Goal: Task Accomplishment & Management: Manage account settings

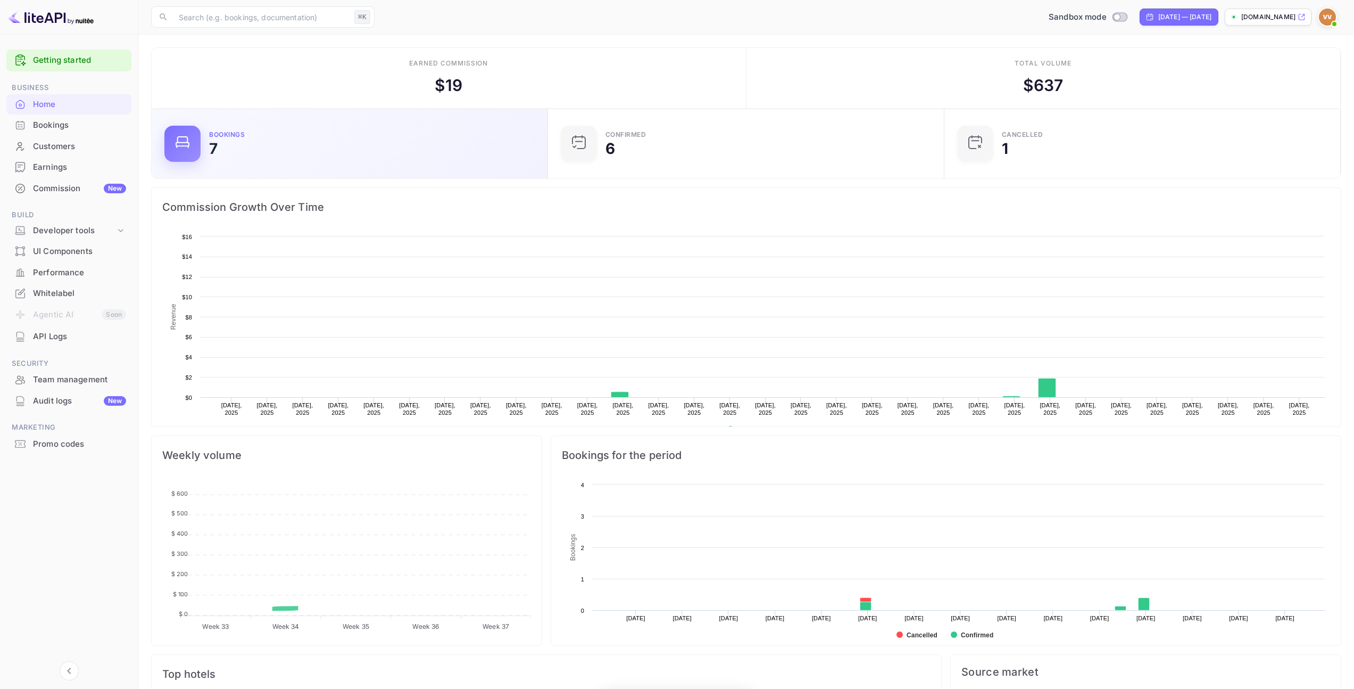
scroll to position [165, 382]
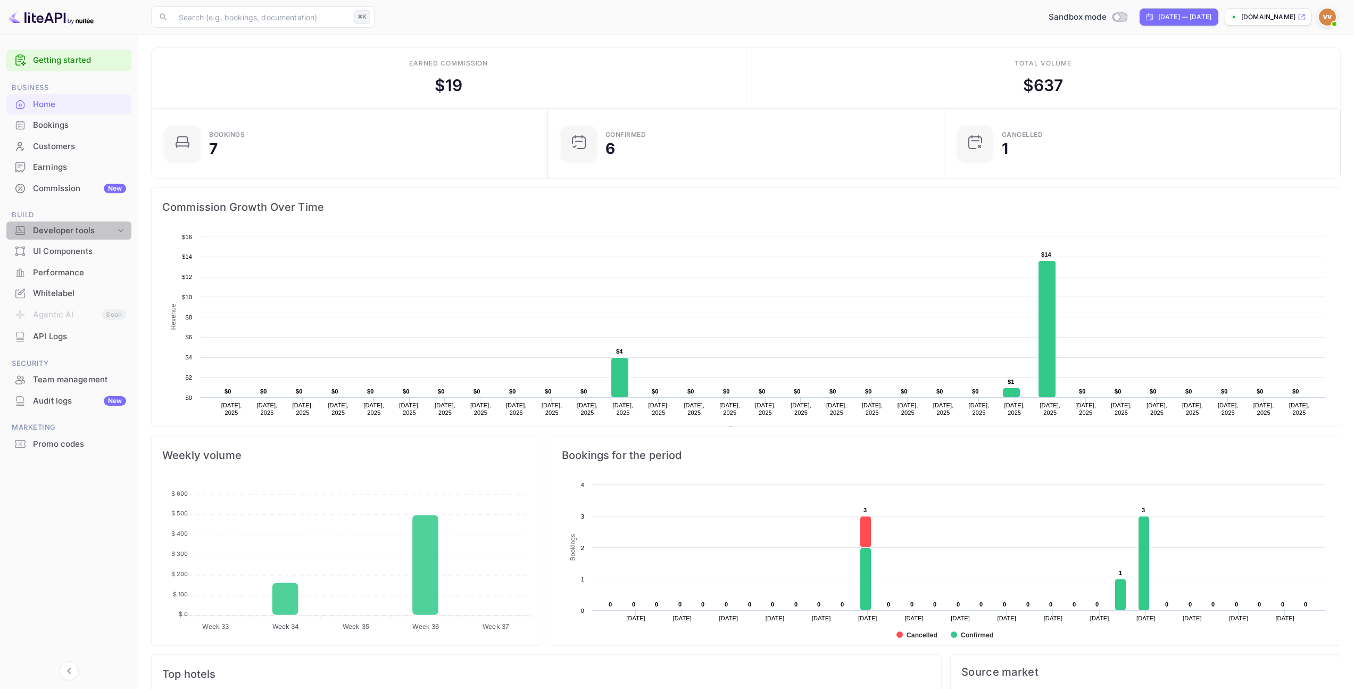
click at [116, 229] on icon at bounding box center [120, 230] width 11 height 11
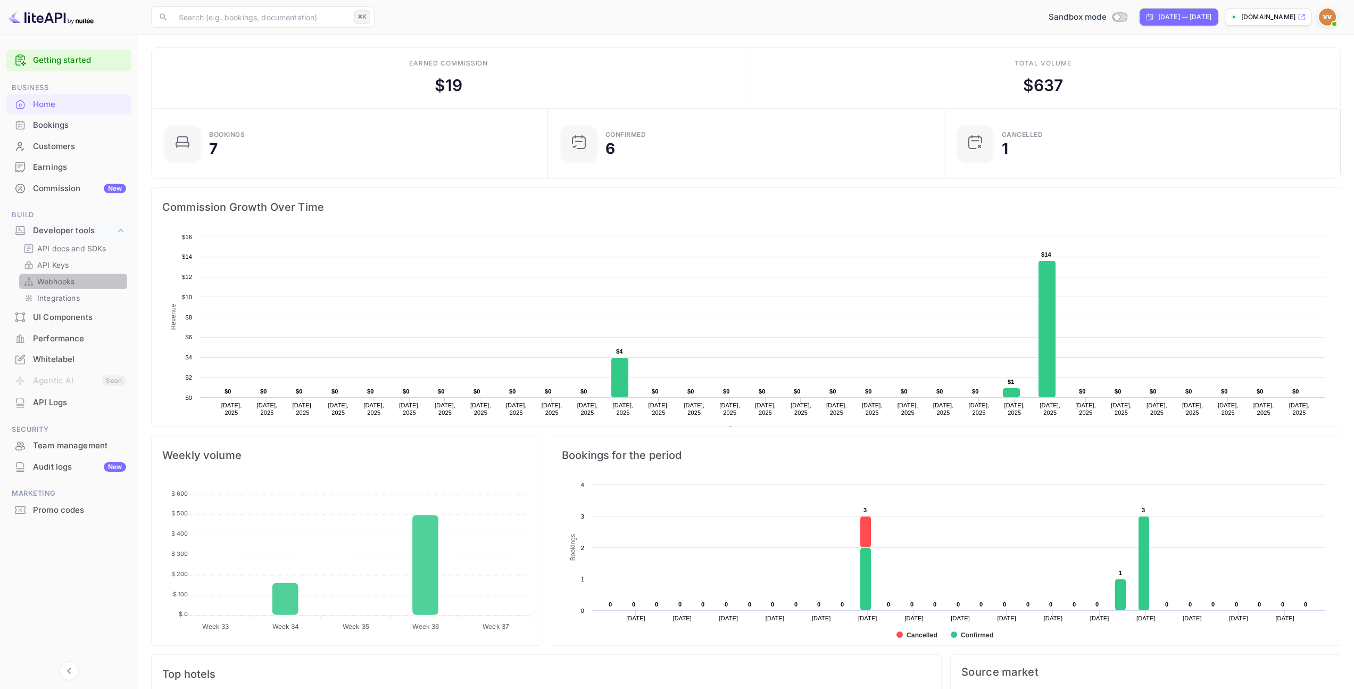
click at [77, 283] on link "Webhooks" at bounding box center [73, 281] width 100 height 11
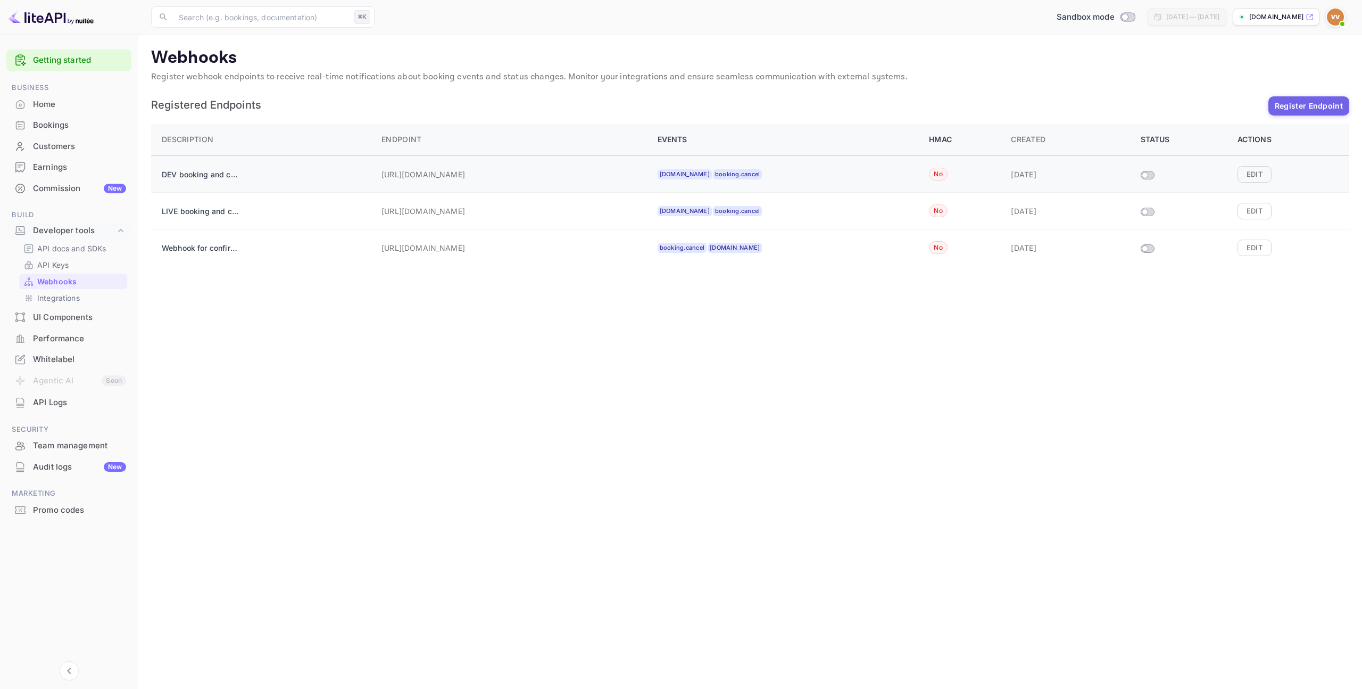
click at [213, 181] on div "DEV booking and confirmations" at bounding box center [265, 173] width 207 height 21
click at [215, 175] on p "DEV booking and confirmations" at bounding box center [202, 174] width 80 height 11
click at [1254, 169] on button "Edit" at bounding box center [1255, 174] width 34 height 16
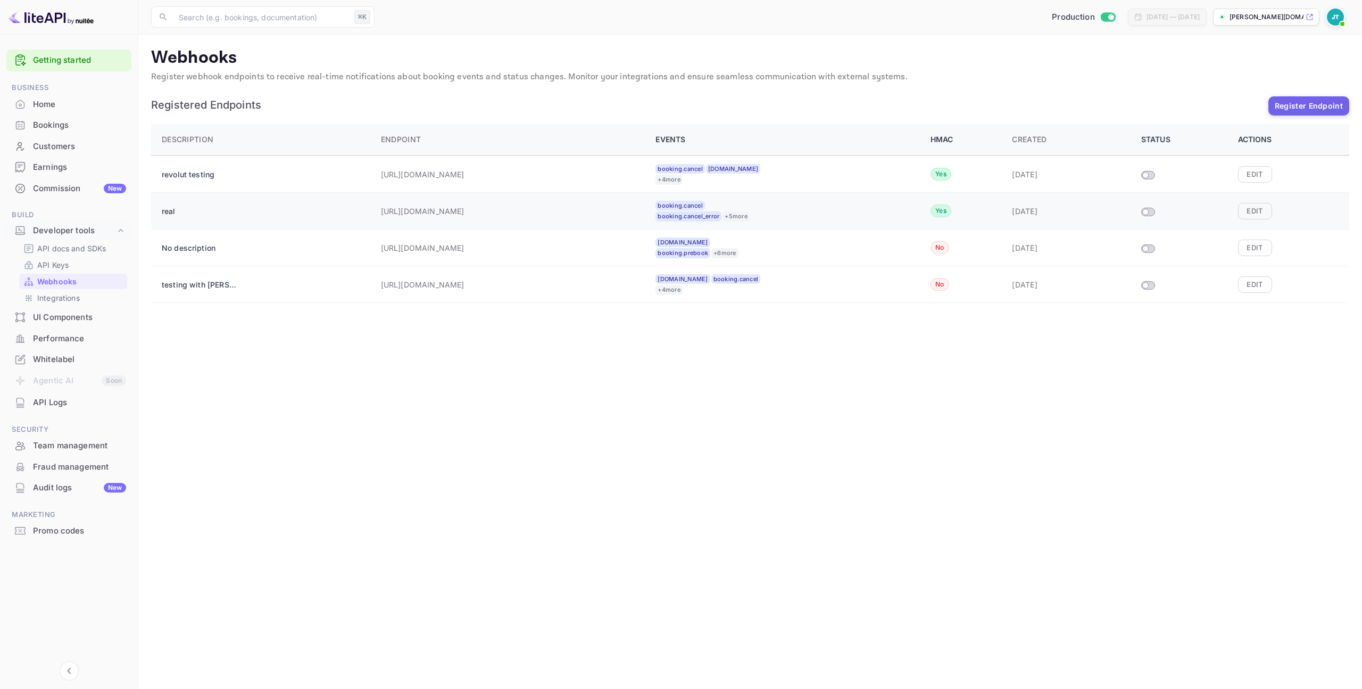
click at [1146, 215] on span at bounding box center [1148, 212] width 14 height 9
click at [1149, 214] on input "Size switch demo" at bounding box center [1145, 212] width 19 height 6
checkbox input "false"
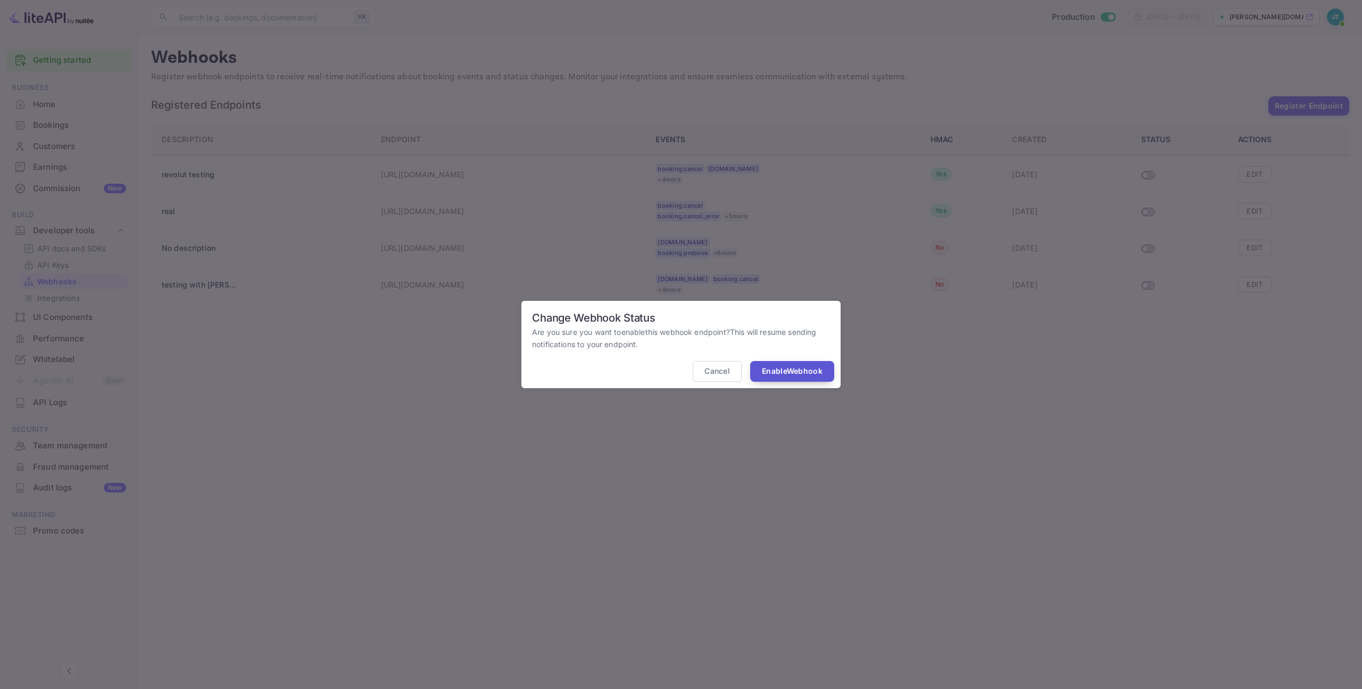
click at [807, 373] on button "Enable Webhook" at bounding box center [792, 371] width 84 height 21
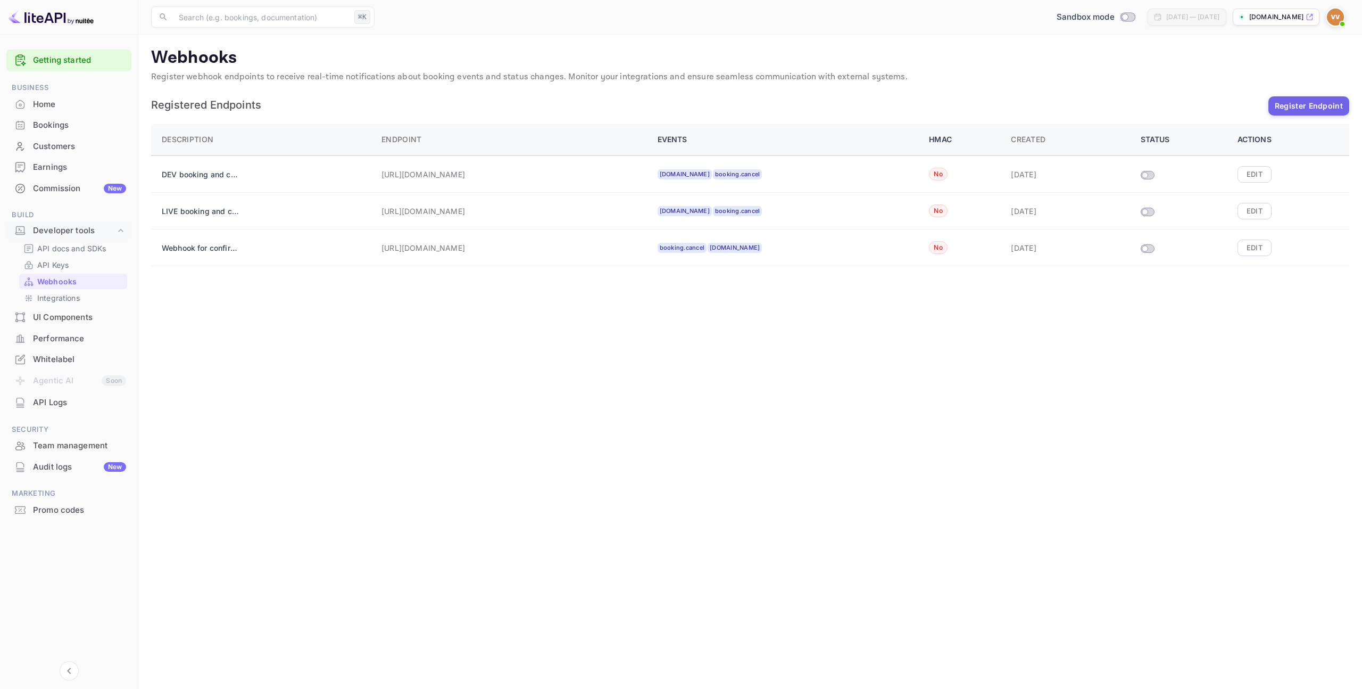
click at [1339, 16] on img at bounding box center [1335, 17] width 17 height 17
click at [1348, 21] on div at bounding box center [1337, 16] width 23 height 19
click at [1344, 19] on span at bounding box center [1342, 24] width 11 height 11
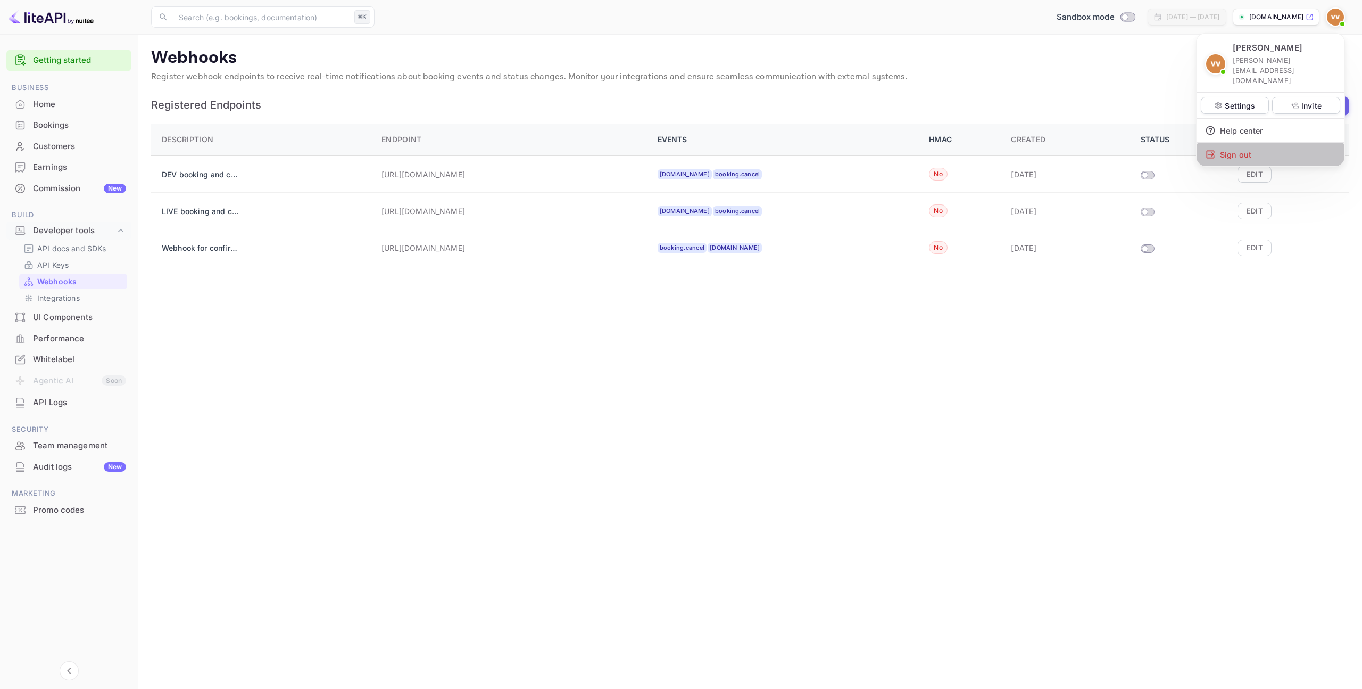
click at [1262, 143] on div "Sign out" at bounding box center [1271, 154] width 148 height 23
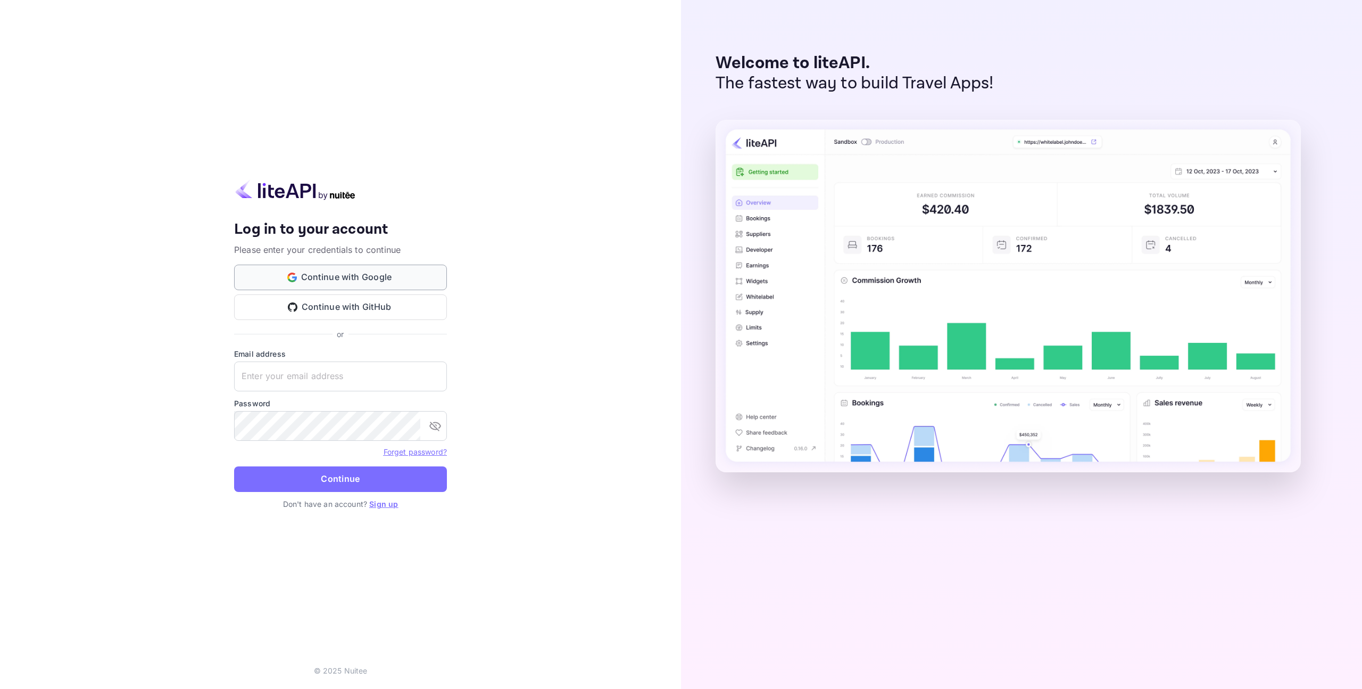
click at [343, 280] on button "Continue with Google" at bounding box center [340, 277] width 213 height 26
